Goal: Information Seeking & Learning: Check status

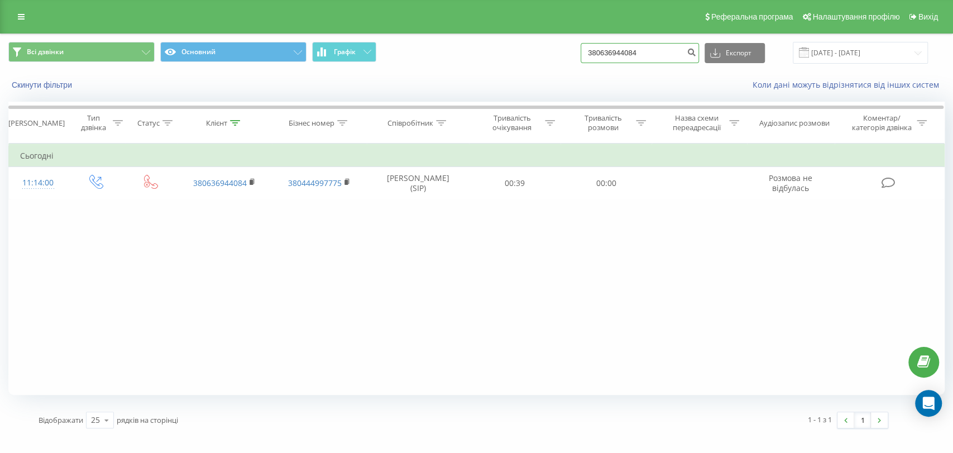
click at [615, 54] on input "380636944084" at bounding box center [640, 53] width 118 height 20
paste input "969101561"
type input "380969101561"
click at [615, 54] on input "380969101561" at bounding box center [640, 53] width 118 height 20
